Goal: Understand process/instructions: Learn how to perform a task or action

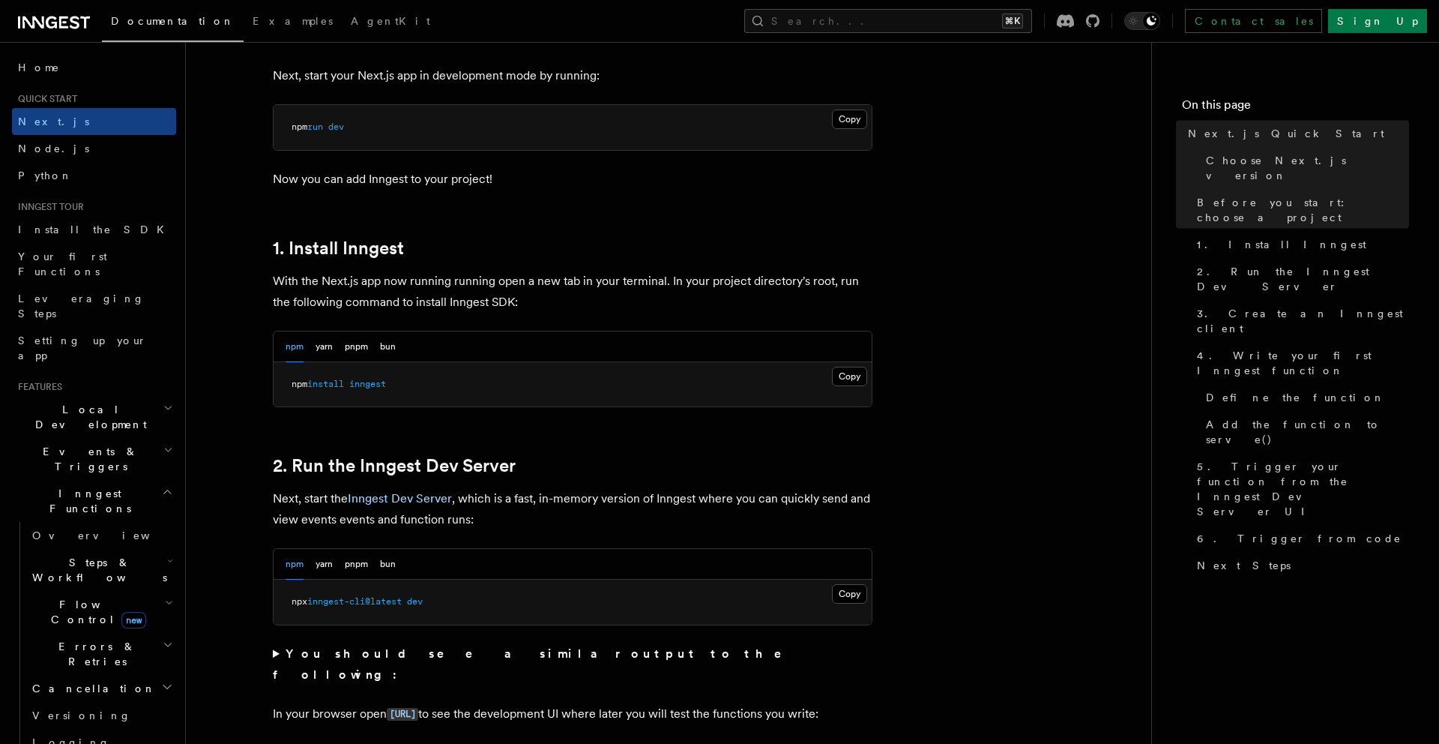
scroll to position [763, 0]
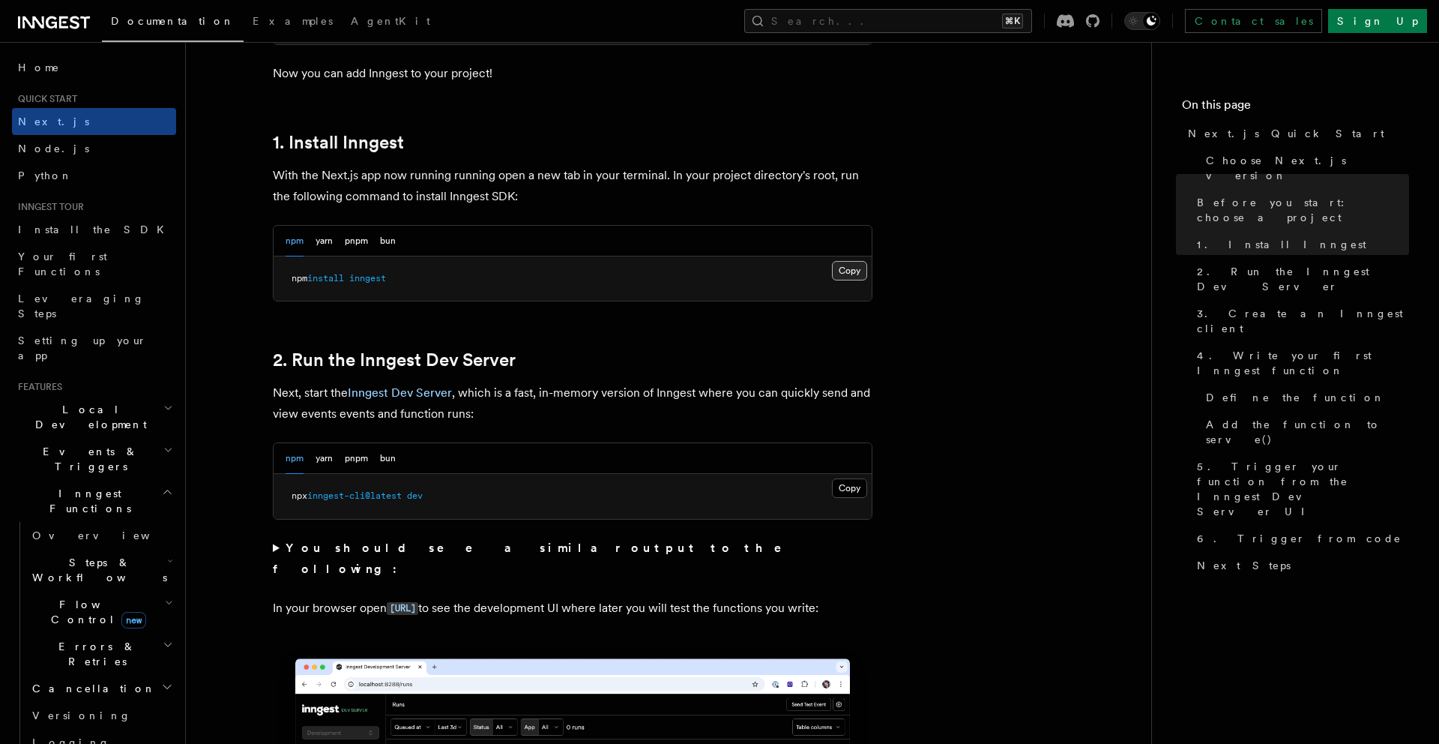
click at [849, 270] on button "Copy Copied" at bounding box center [849, 270] width 35 height 19
click at [860, 484] on button "Copy Copied" at bounding box center [849, 487] width 35 height 19
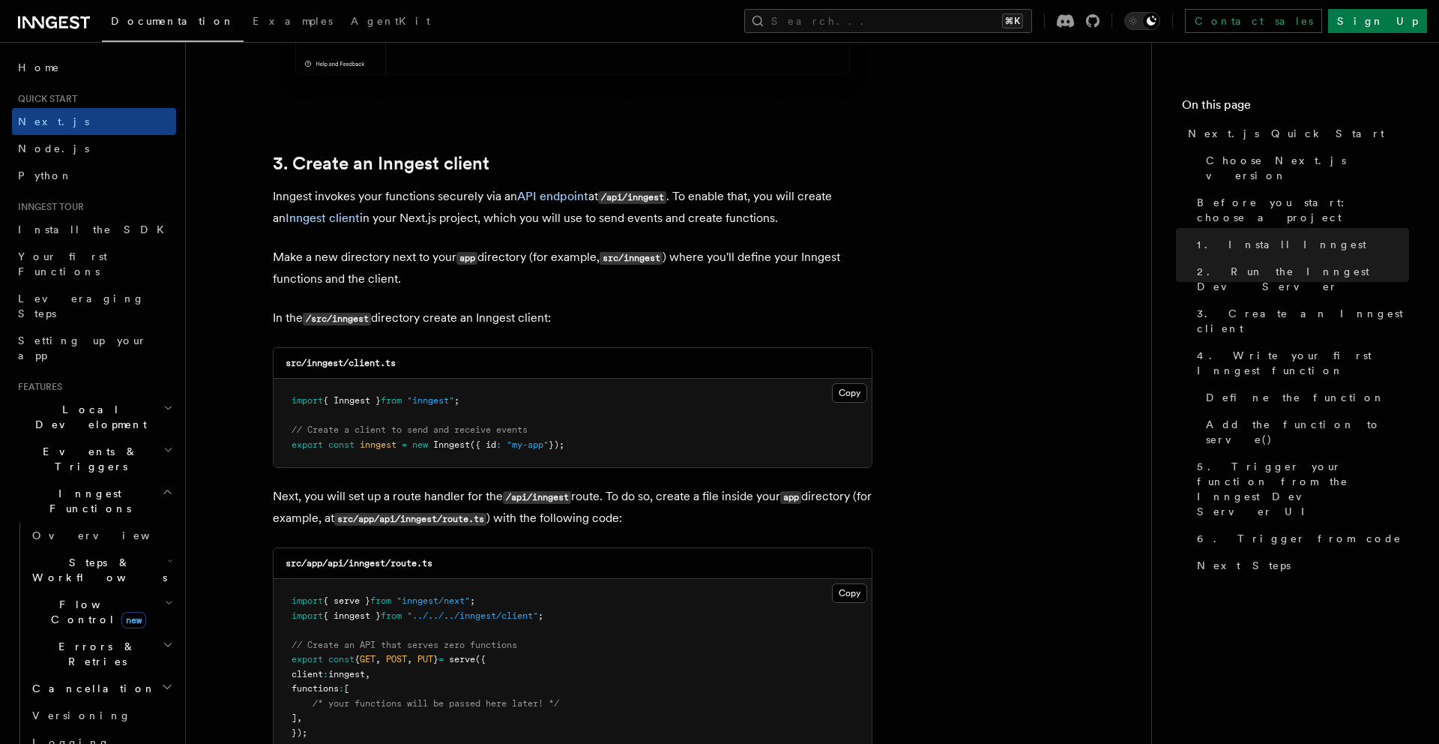
scroll to position [1754, 0]
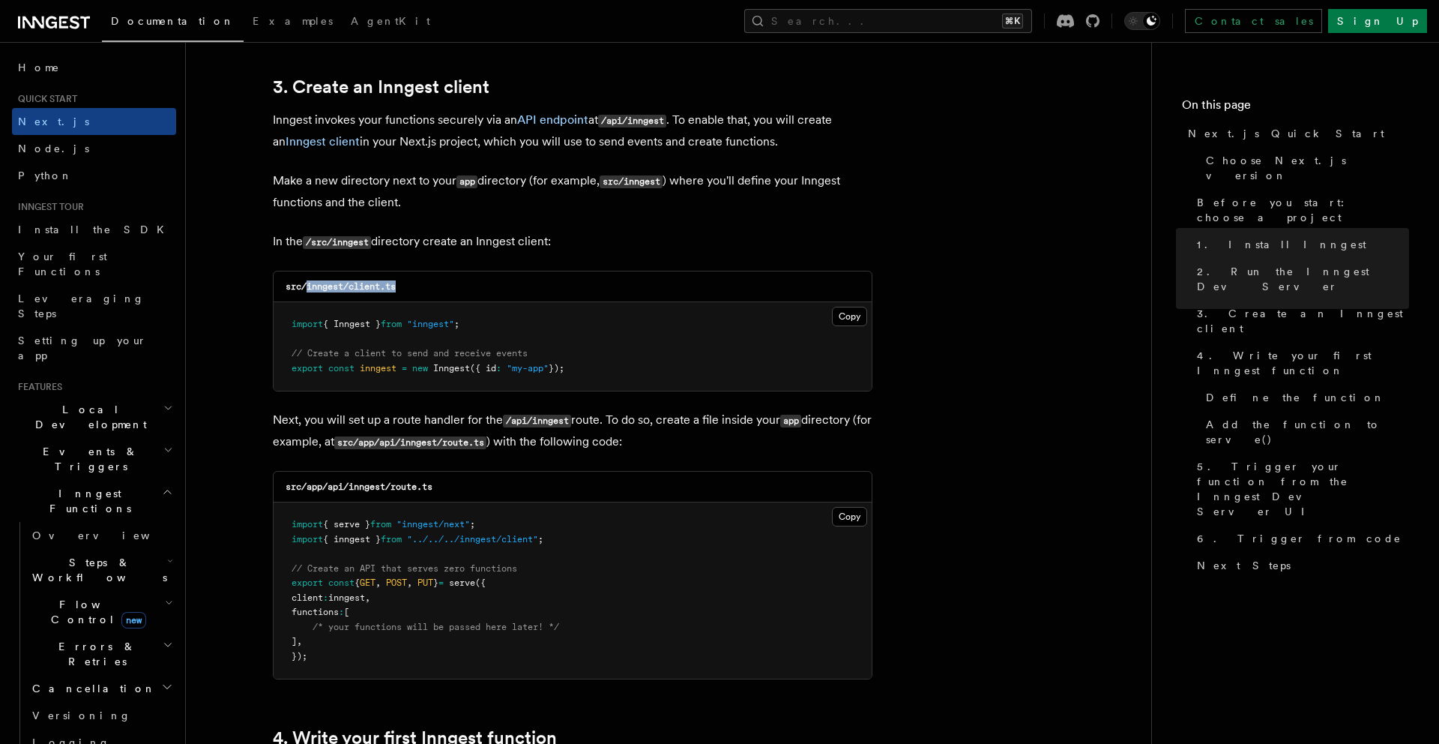
drag, startPoint x: 308, startPoint y: 287, endPoint x: 421, endPoint y: 289, distance: 112.5
click at [421, 289] on div "src/inngest/client.ts" at bounding box center [573, 286] width 598 height 31
copy code "inngest/client.ts"
click at [845, 313] on button "Copy Copied" at bounding box center [849, 316] width 35 height 19
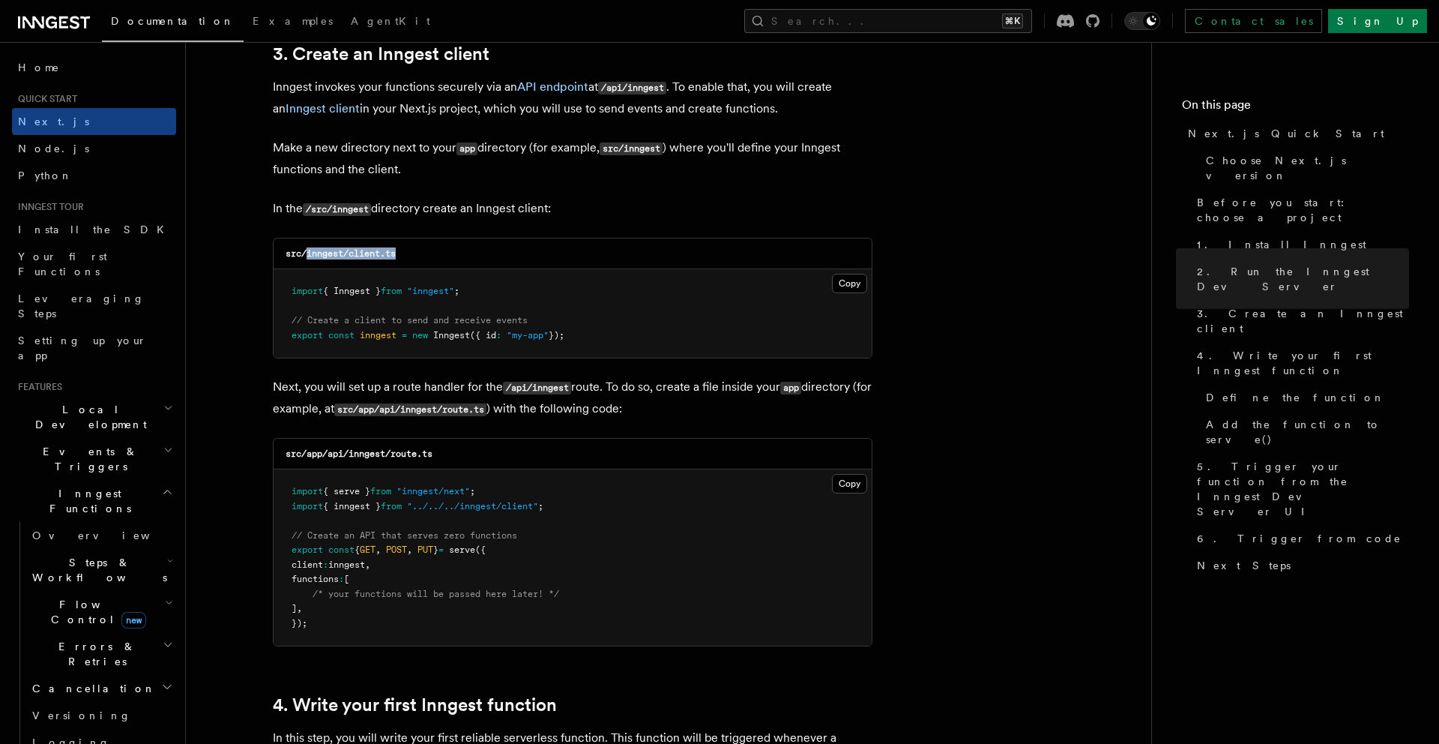
scroll to position [1800, 0]
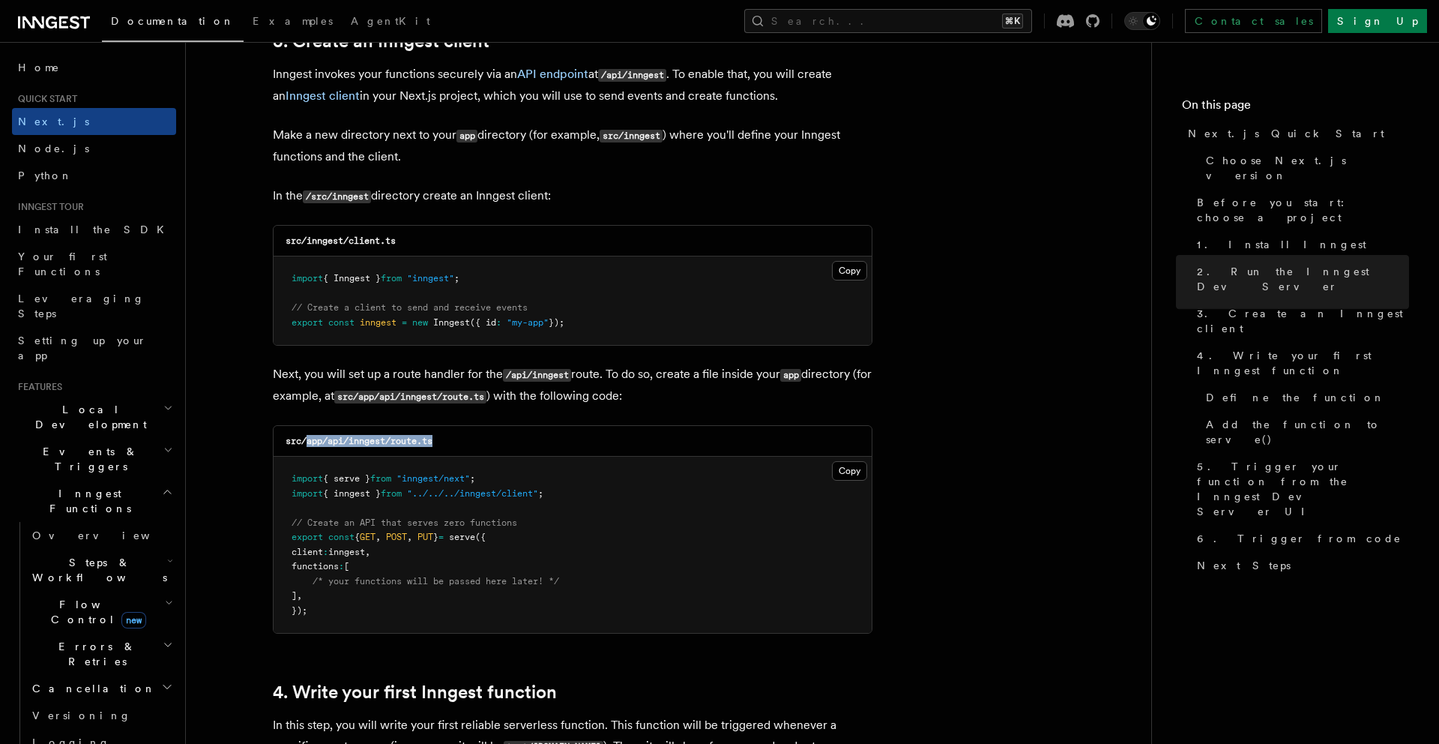
drag, startPoint x: 307, startPoint y: 441, endPoint x: 469, endPoint y: 446, distance: 162.0
click at [469, 446] on div "src/app/api/inngest/route.ts" at bounding box center [573, 441] width 598 height 31
copy code "app/api/inngest/route.ts"
click at [852, 472] on button "Copy Copied" at bounding box center [849, 470] width 35 height 19
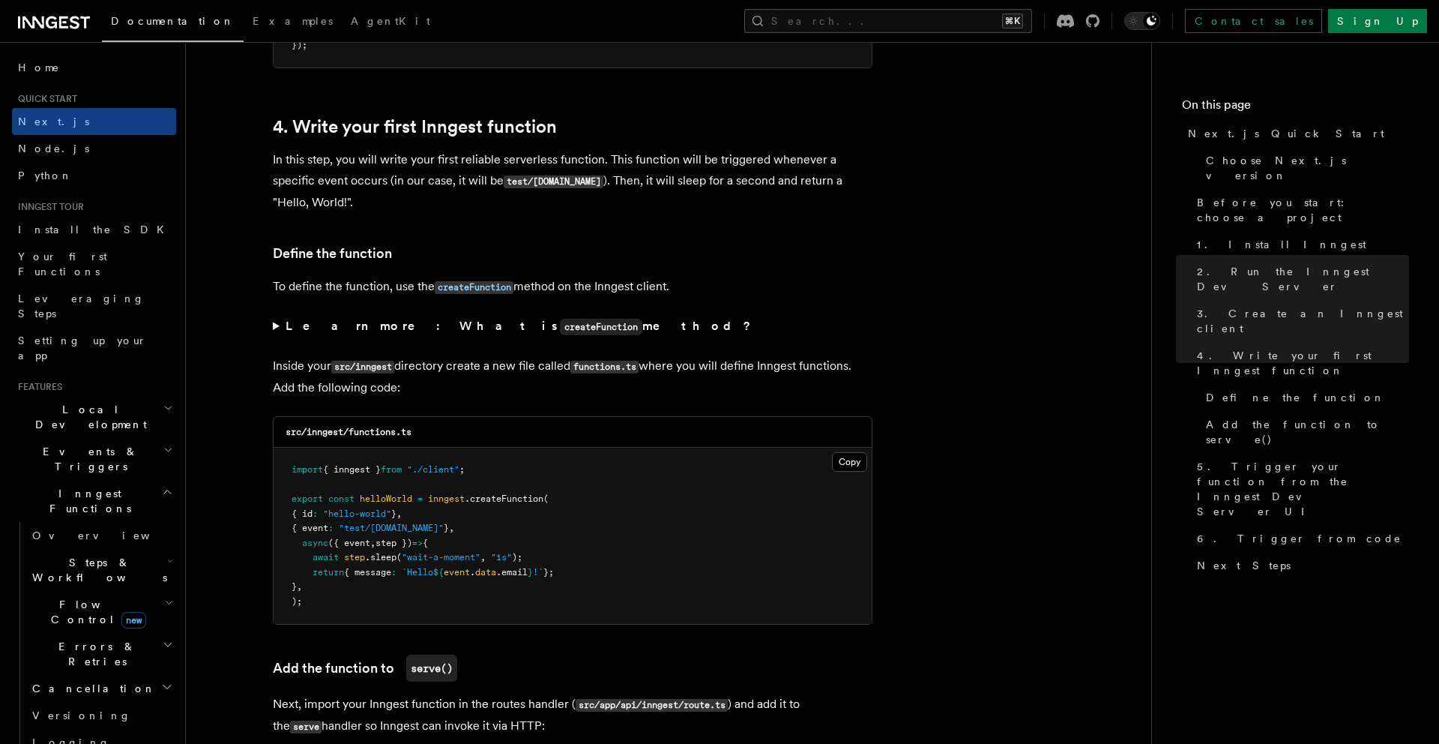
scroll to position [2367, 0]
click at [844, 460] on button "Copy Copied" at bounding box center [849, 460] width 35 height 19
drag, startPoint x: 286, startPoint y: 430, endPoint x: 421, endPoint y: 430, distance: 135.7
click at [421, 430] on div "src/inngest/functions.ts" at bounding box center [573, 430] width 598 height 31
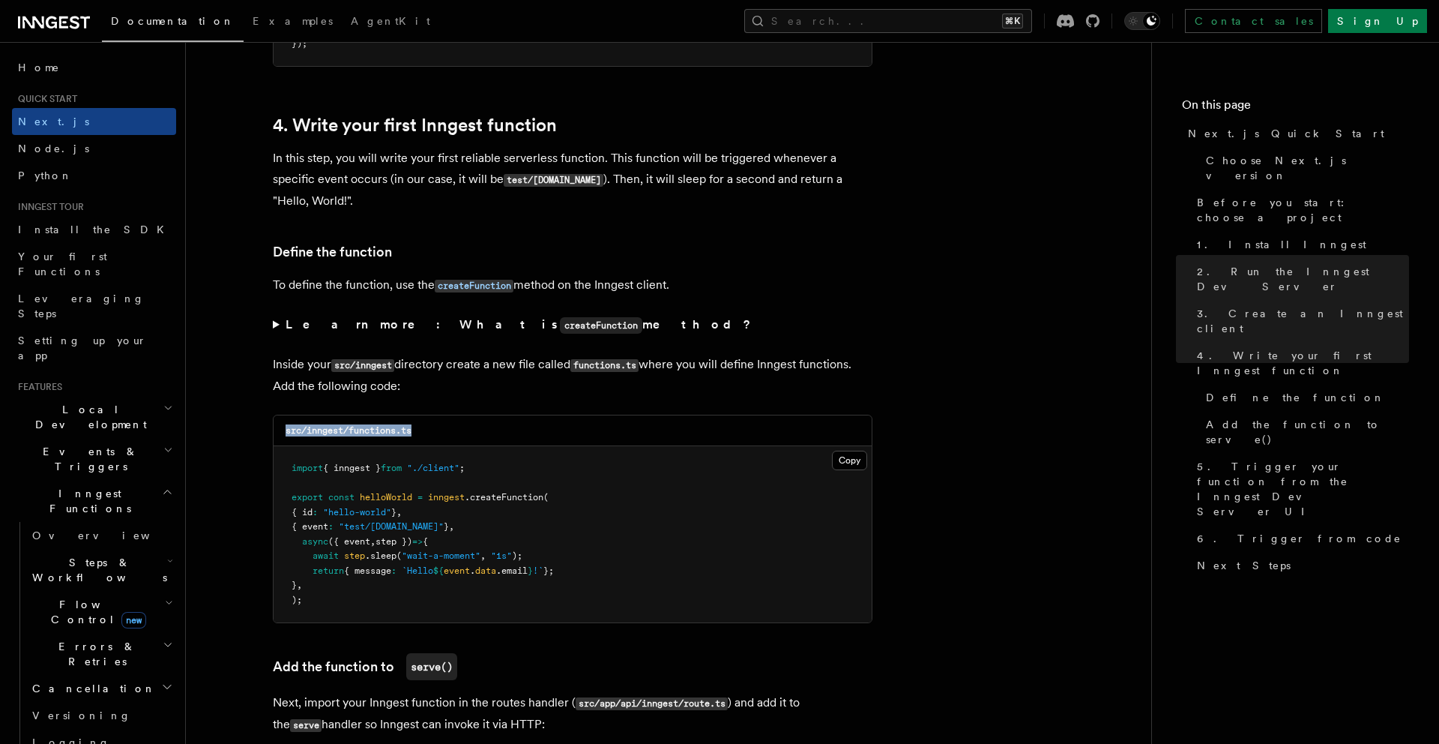
copy code "src/inngest/functions.ts"
click at [844, 461] on button "Copy Copied" at bounding box center [849, 460] width 35 height 19
